Goal: Task Accomplishment & Management: Complete application form

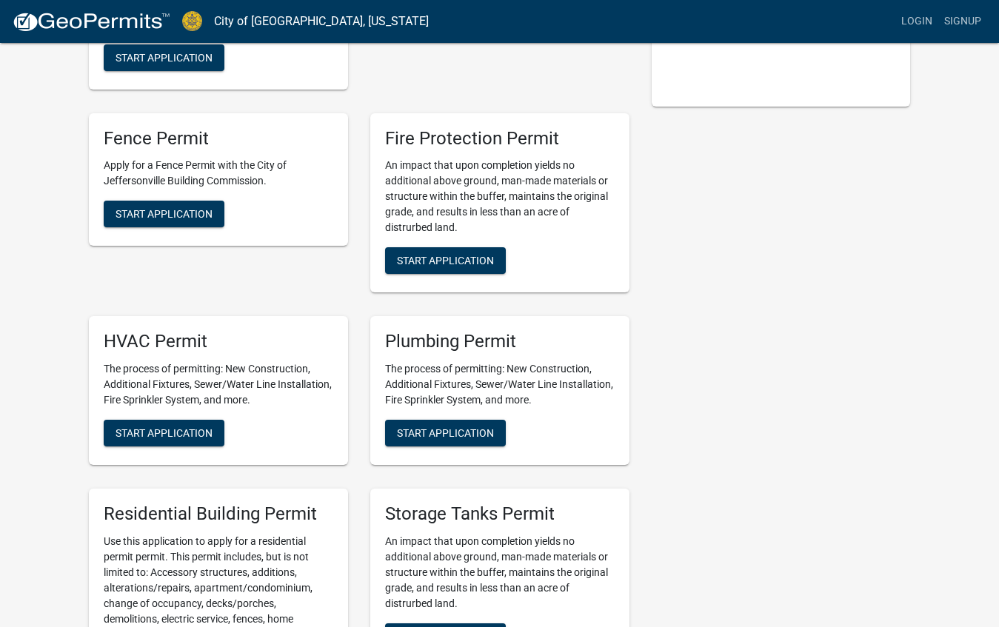
scroll to position [369, 0]
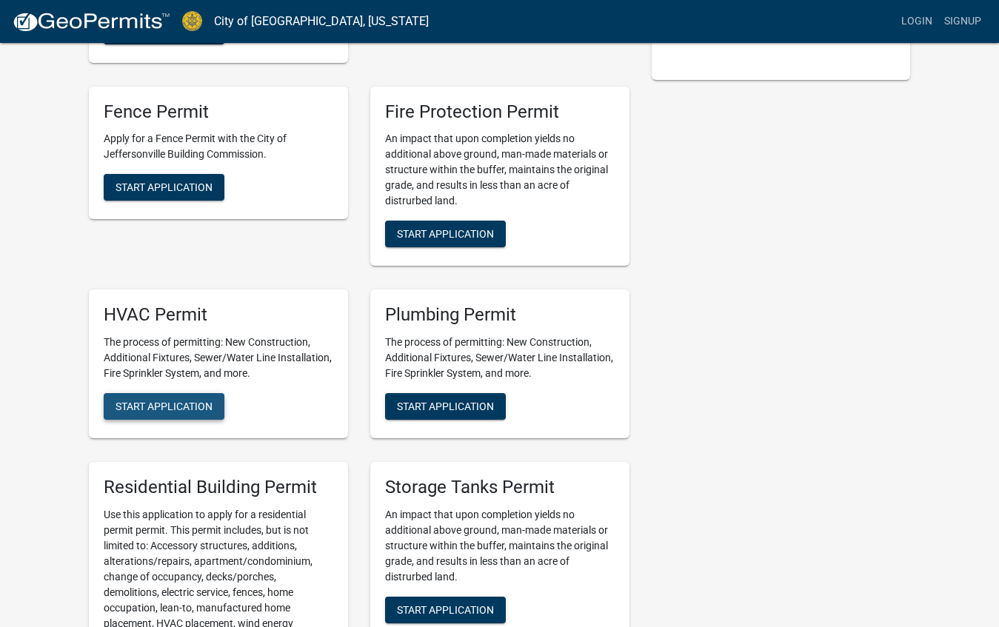
click at [178, 405] on span "Start Application" at bounding box center [164, 407] width 97 height 12
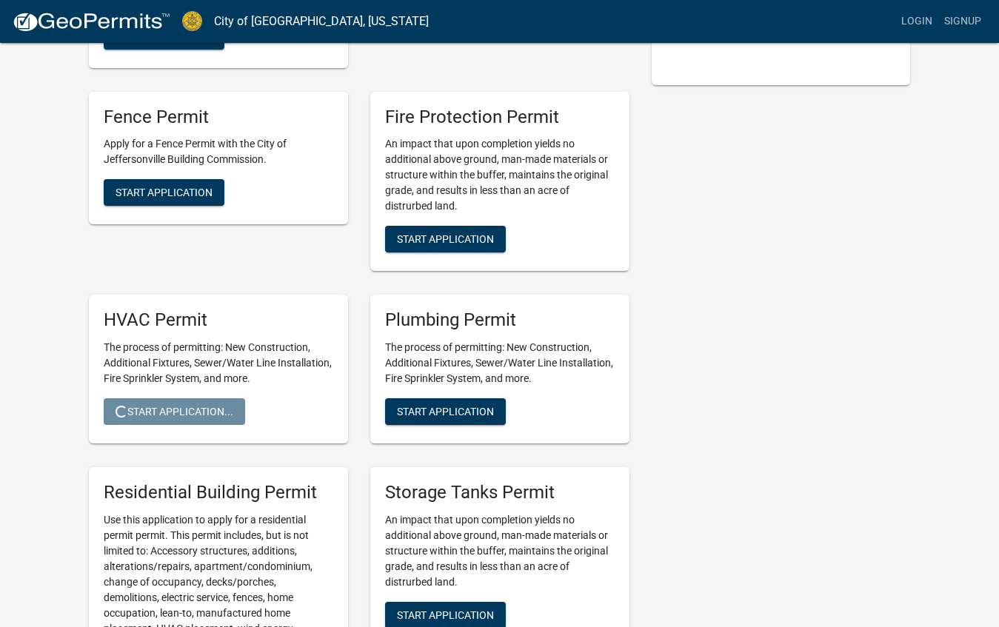
scroll to position [365, 1]
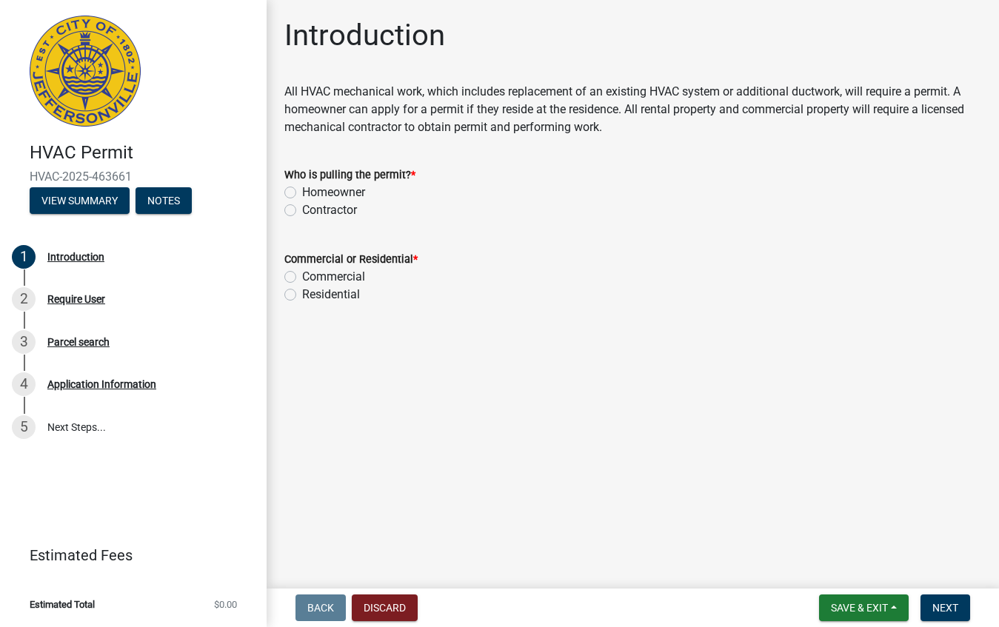
click at [302, 193] on label "Homeowner" at bounding box center [333, 193] width 63 height 18
click at [302, 193] on input "Homeowner" at bounding box center [307, 189] width 10 height 10
radio input "true"
click at [302, 292] on label "Residential" at bounding box center [331, 295] width 58 height 18
click at [302, 292] on input "Residential" at bounding box center [307, 291] width 10 height 10
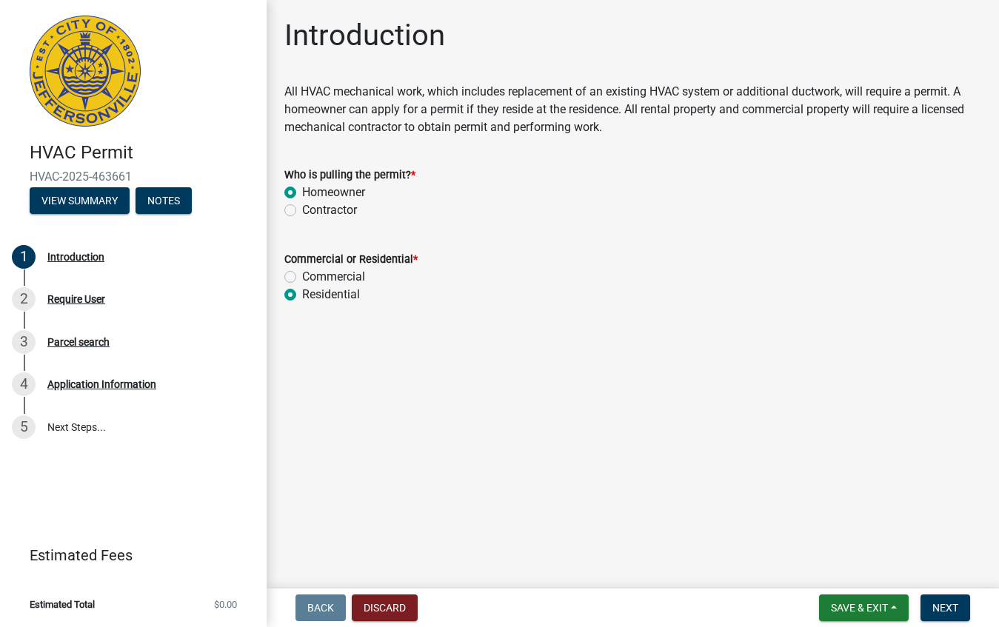
radio input "true"
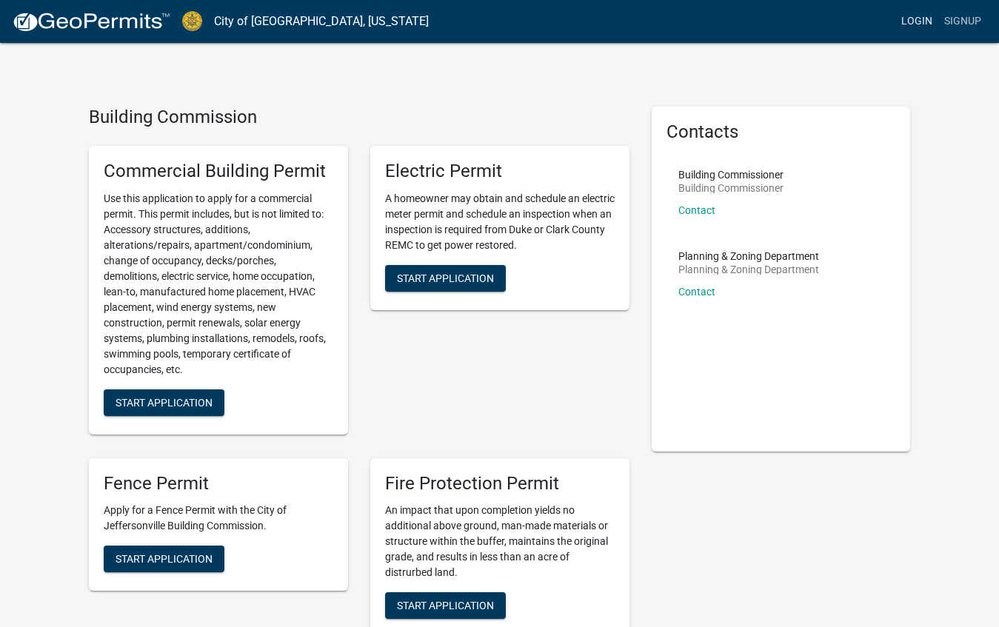
click at [917, 16] on link "Login" at bounding box center [916, 21] width 43 height 28
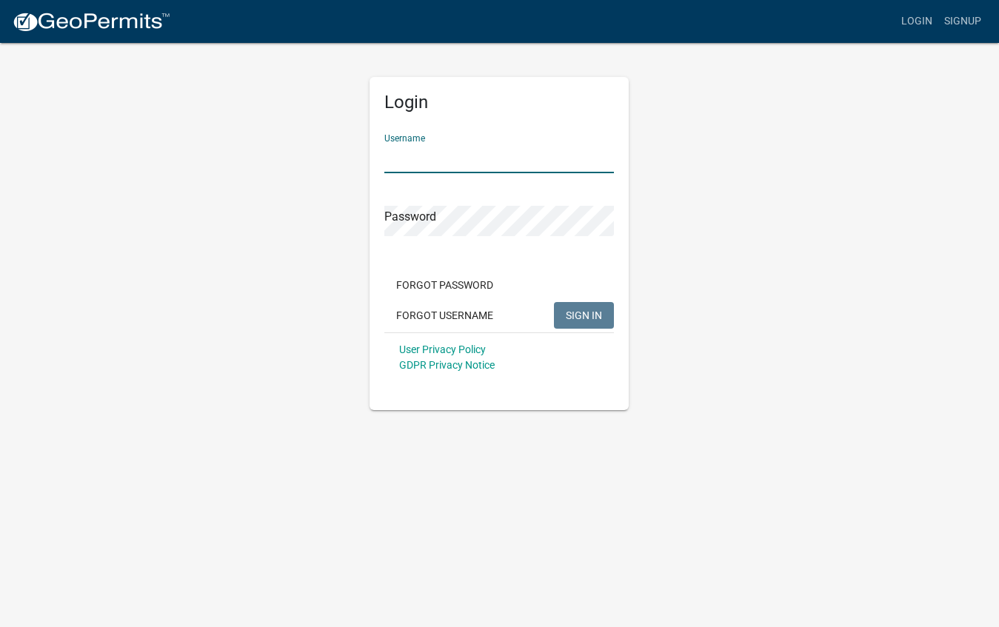
type input "bkellems"
click at [577, 307] on button "SIGN IN" at bounding box center [584, 315] width 60 height 27
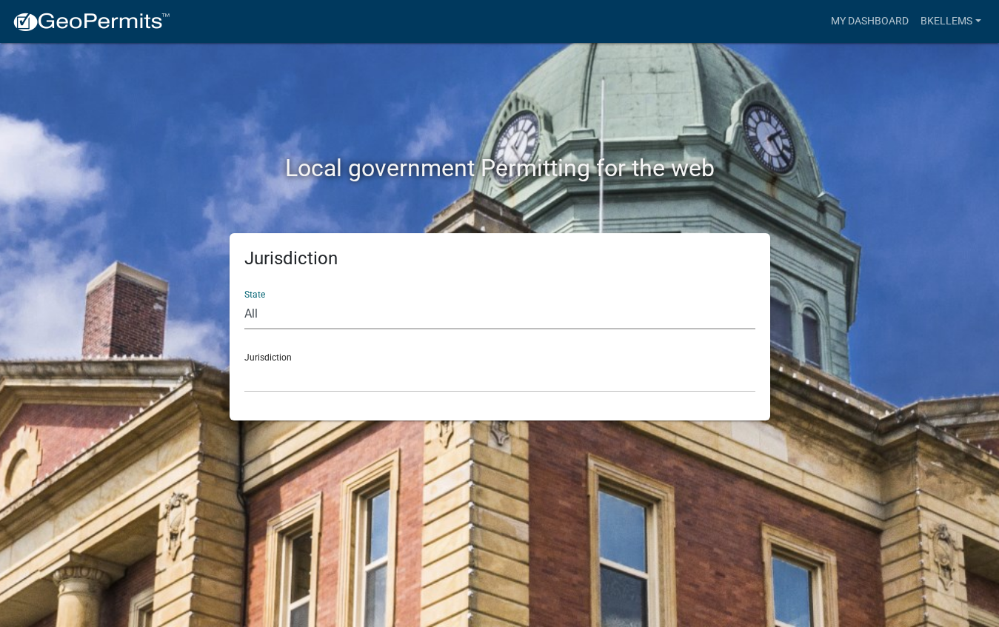
select select "[US_STATE]"
click at [291, 360] on div "Jurisdiction City of [GEOGRAPHIC_DATA], [US_STATE] City of [GEOGRAPHIC_DATA], […" at bounding box center [499, 366] width 511 height 51
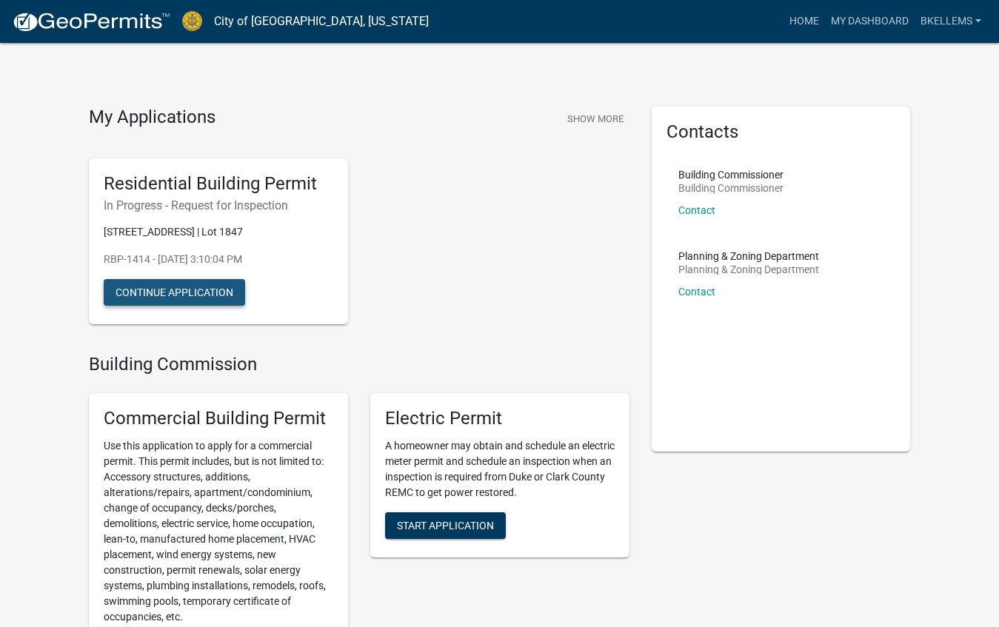
click at [184, 294] on button "Continue Application" at bounding box center [174, 292] width 141 height 27
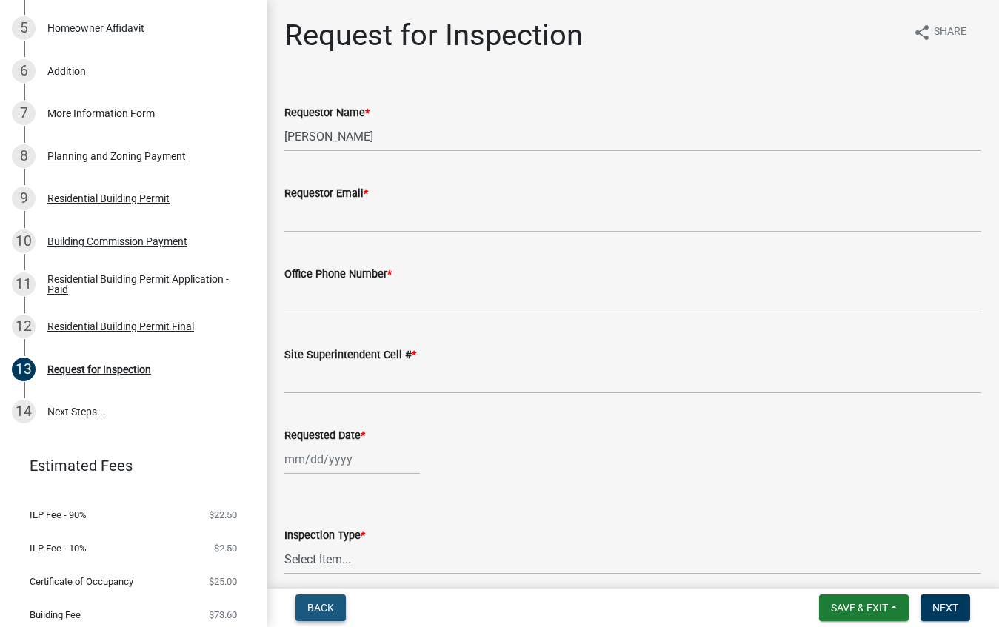
click at [317, 604] on span "Back" at bounding box center [320, 608] width 27 height 12
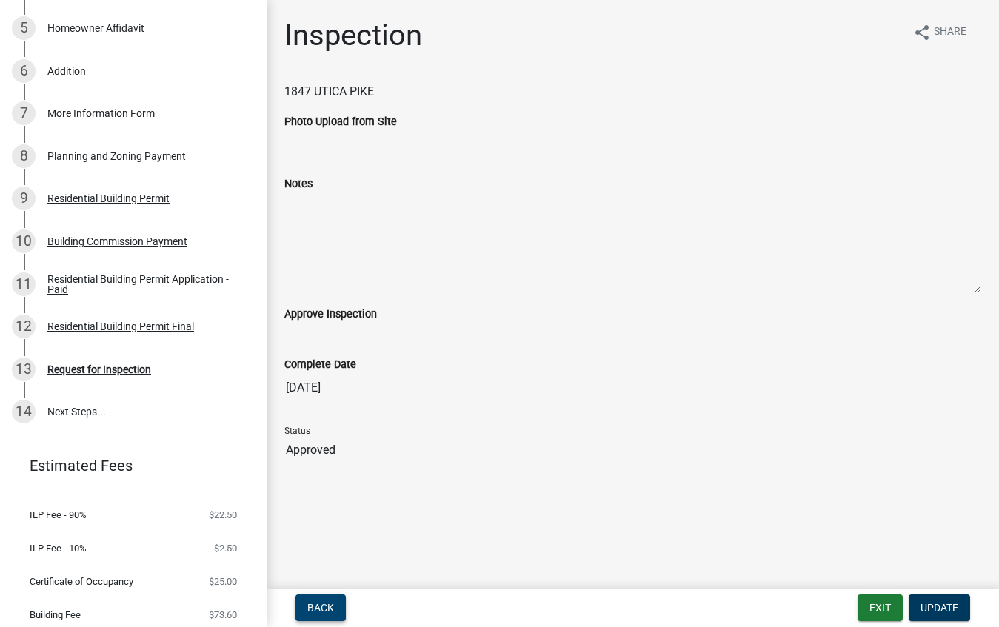
click at [317, 604] on span "Back" at bounding box center [320, 608] width 27 height 12
